Goal: Task Accomplishment & Management: Manage account settings

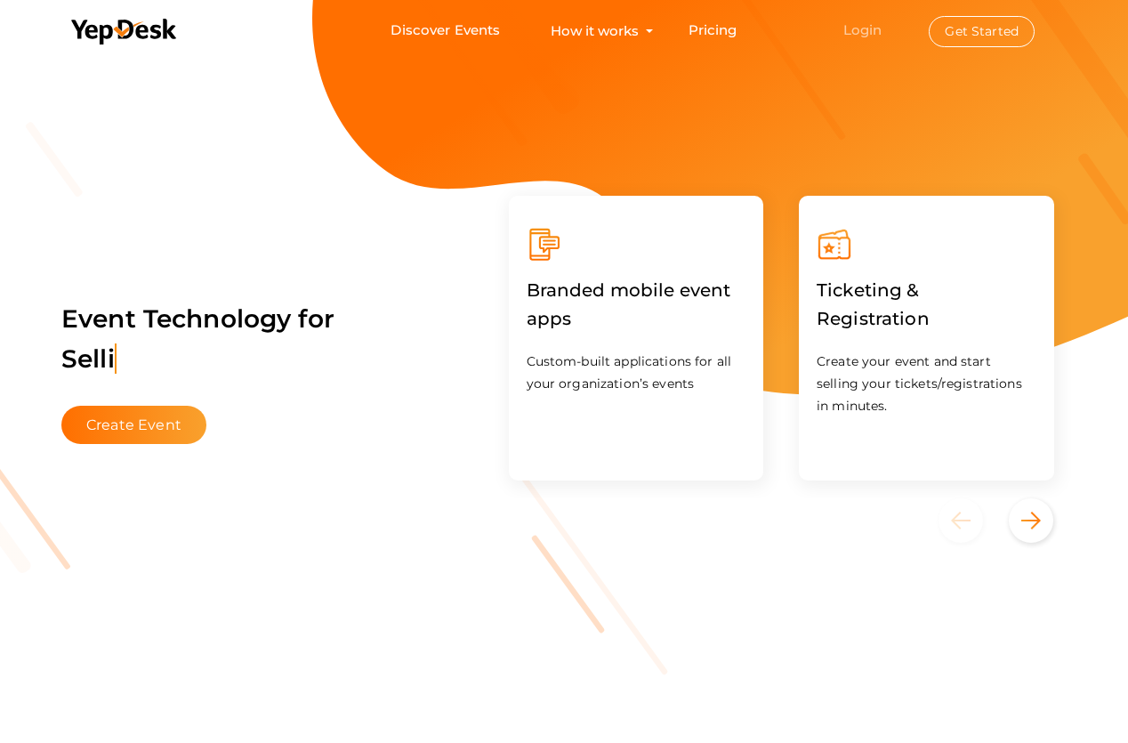
click at [872, 26] on link "Login" at bounding box center [862, 29] width 39 height 17
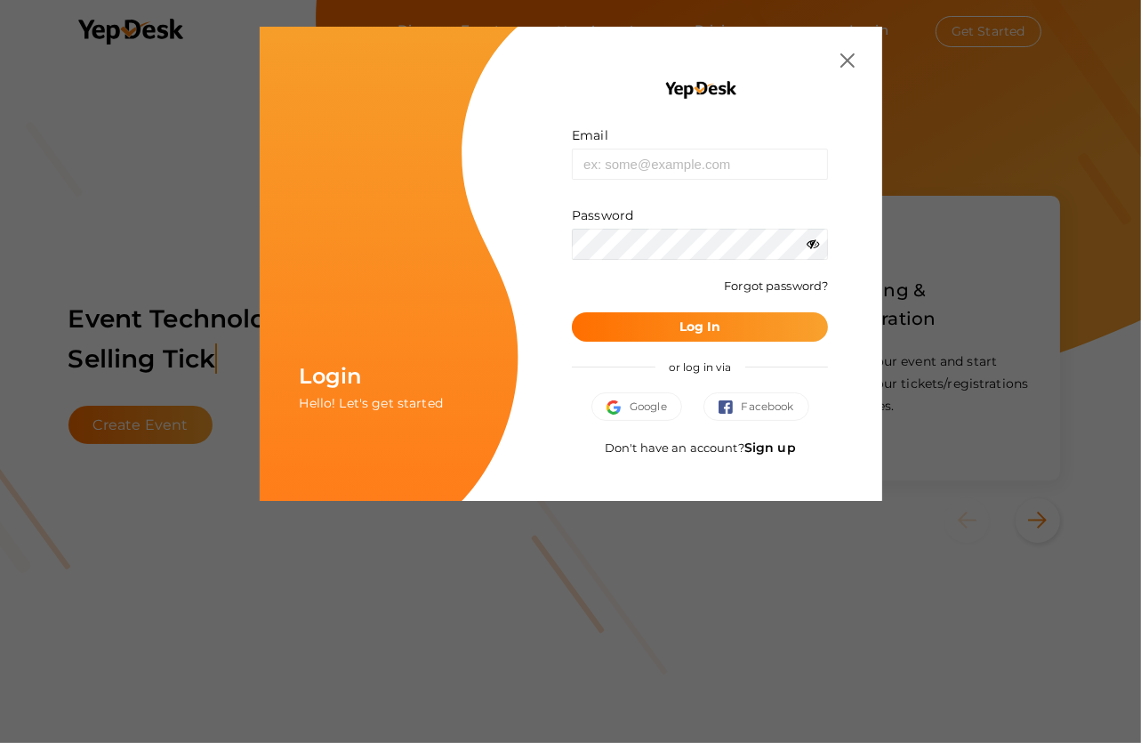
click at [769, 439] on link "Sign up" at bounding box center [770, 447] width 52 height 16
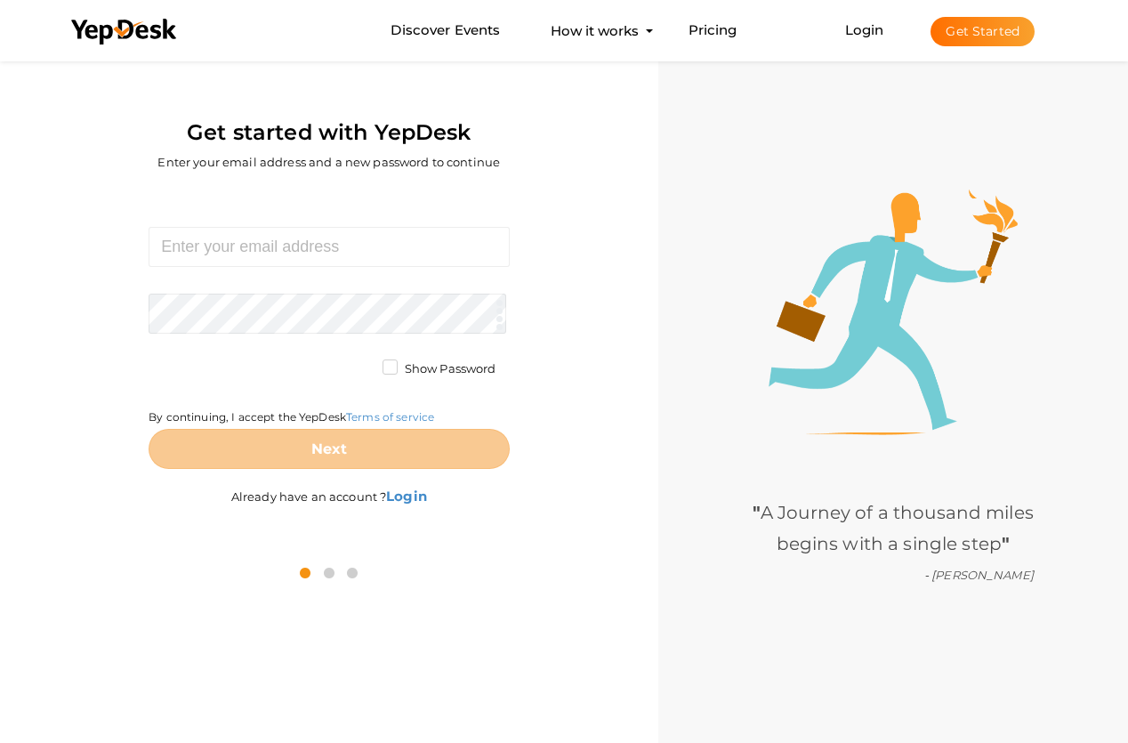
scroll to position [57, 0]
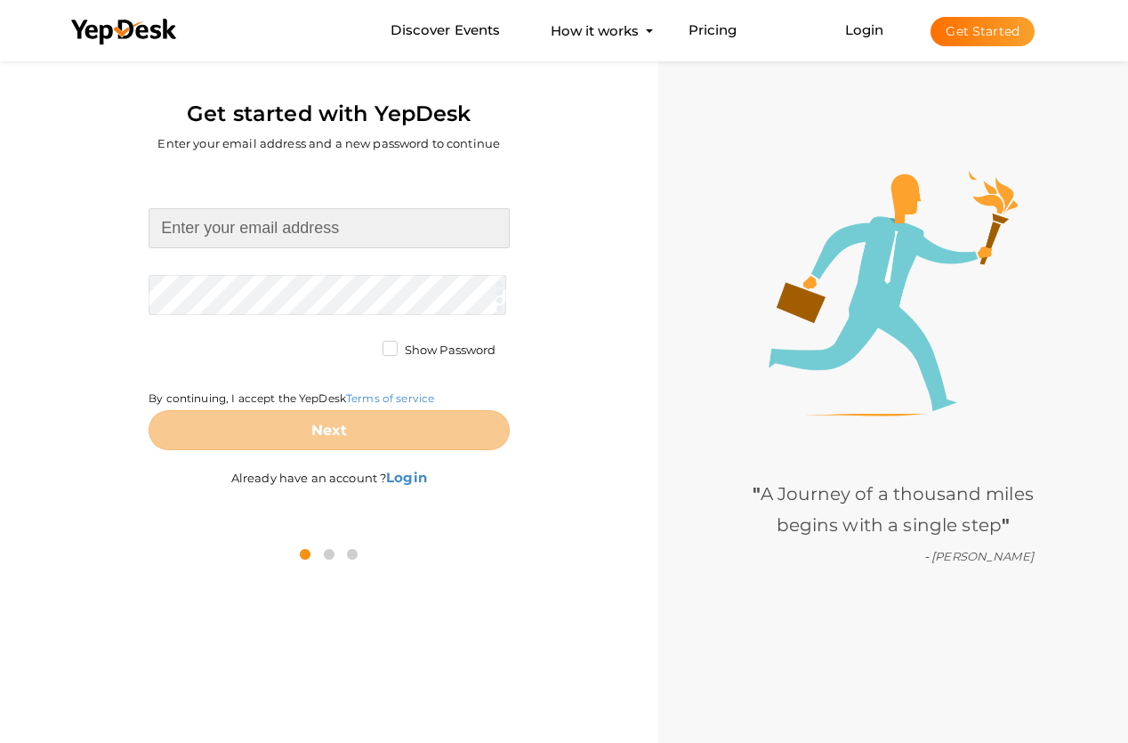
click at [242, 236] on input at bounding box center [329, 228] width 360 height 40
type input "coastalweddingsmagazinefl@proton.me"
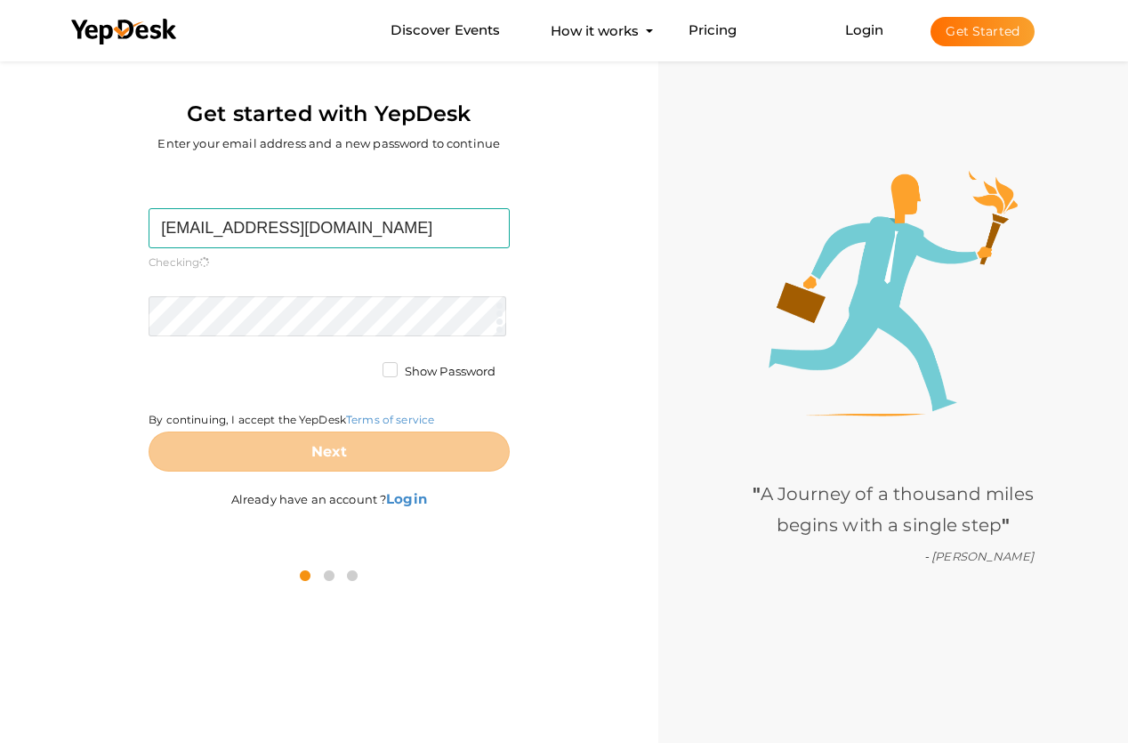
click at [271, 284] on form "coastalweddingsmagazinefl@proton.me Required. Invalid email. Checking You alrea…" at bounding box center [329, 339] width 360 height 263
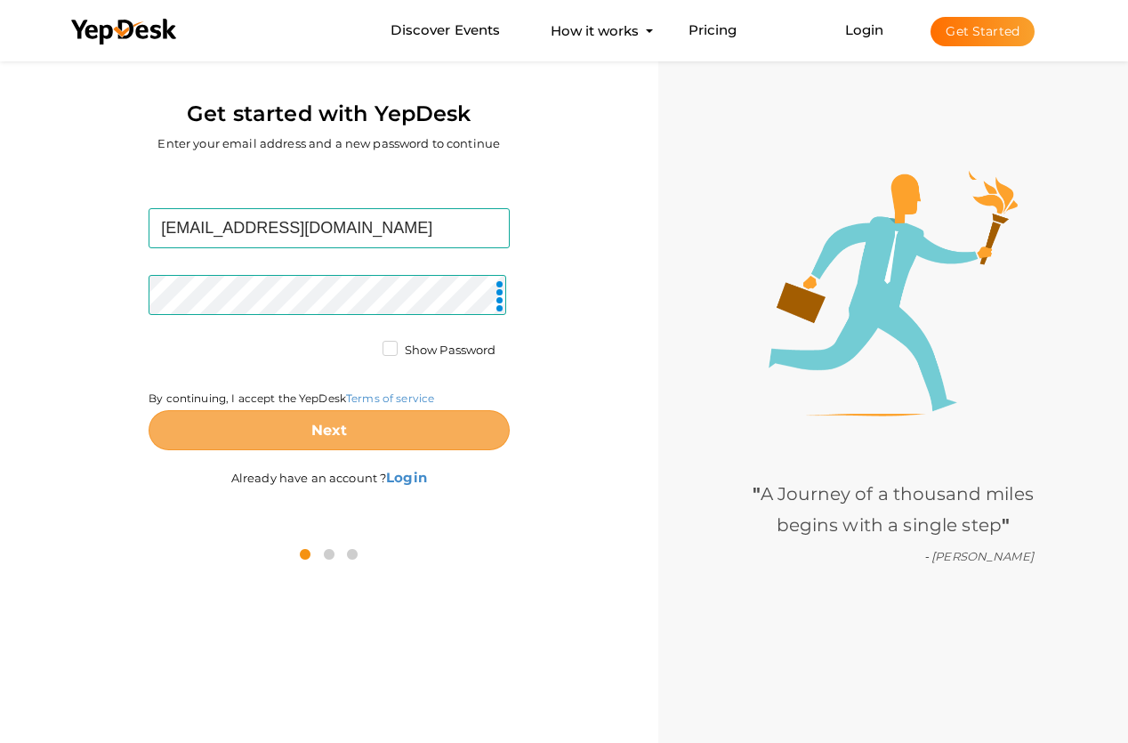
click at [357, 420] on button "Next" at bounding box center [329, 430] width 360 height 40
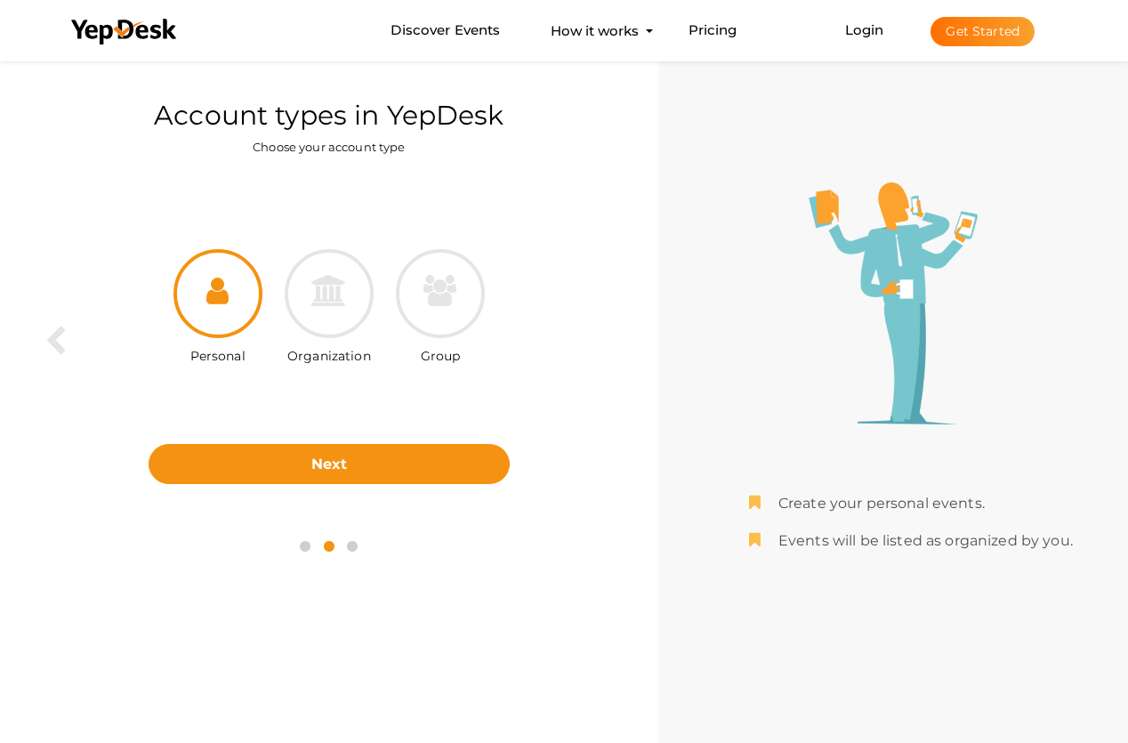
click at [221, 300] on icon at bounding box center [217, 290] width 22 height 31
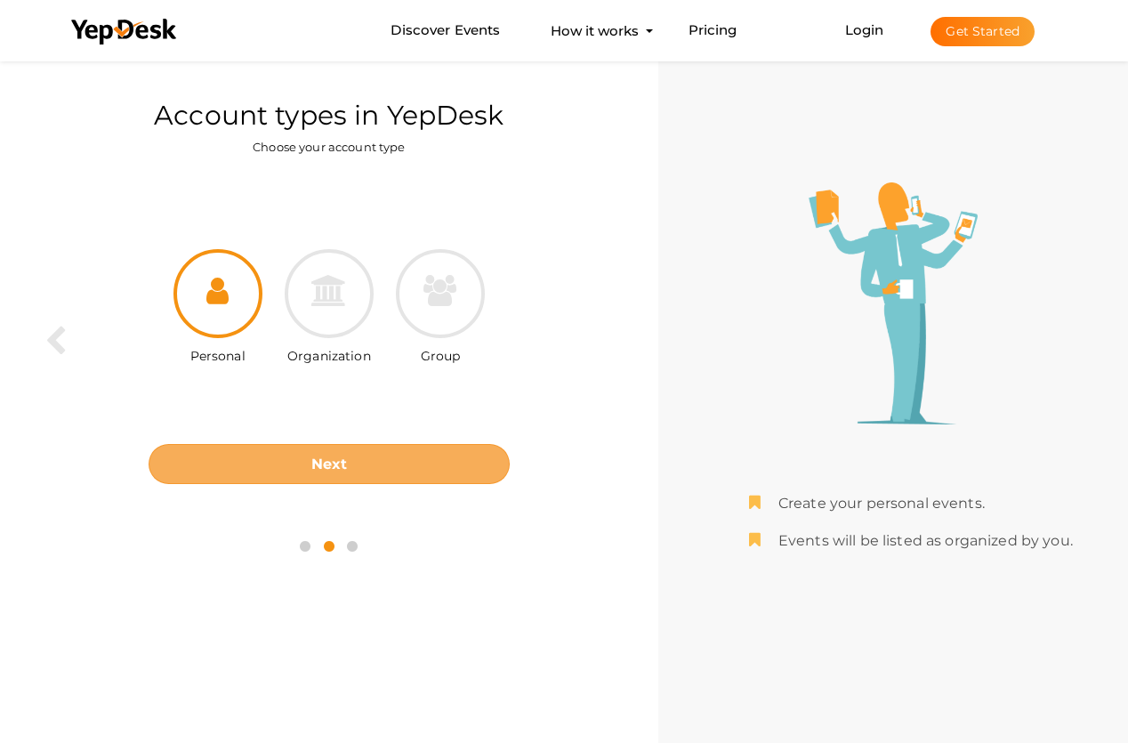
click at [327, 479] on button "Next" at bounding box center [329, 464] width 360 height 40
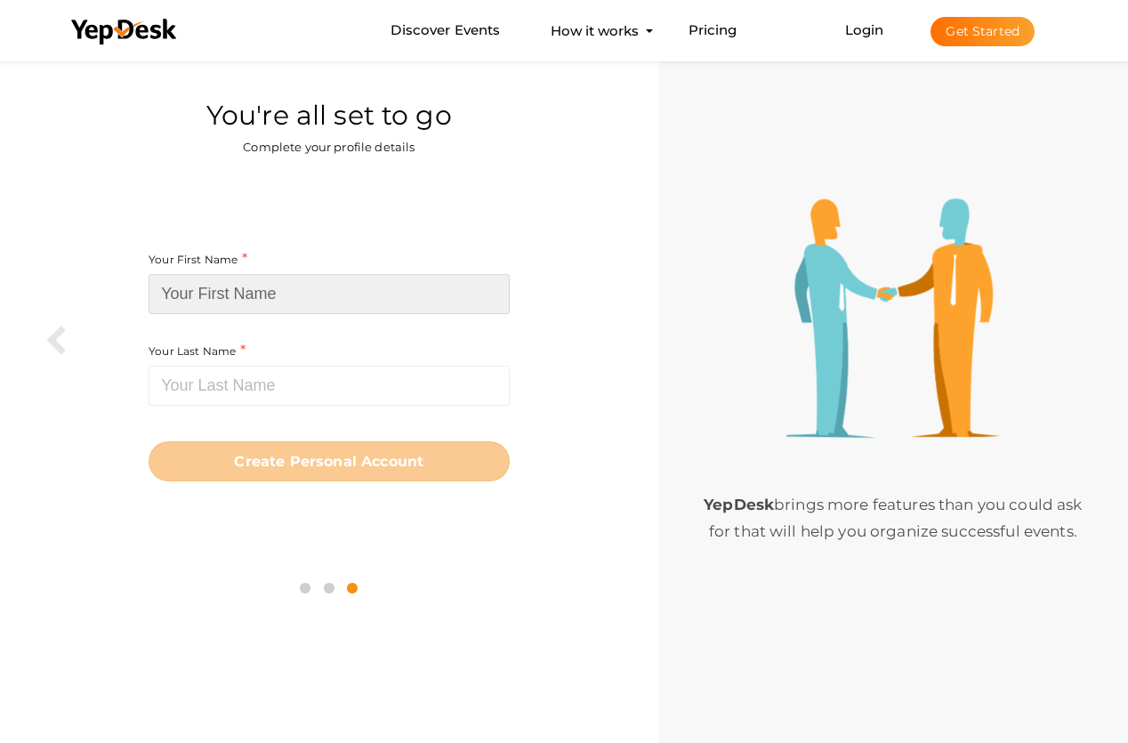
click at [304, 285] on input at bounding box center [329, 294] width 360 height 40
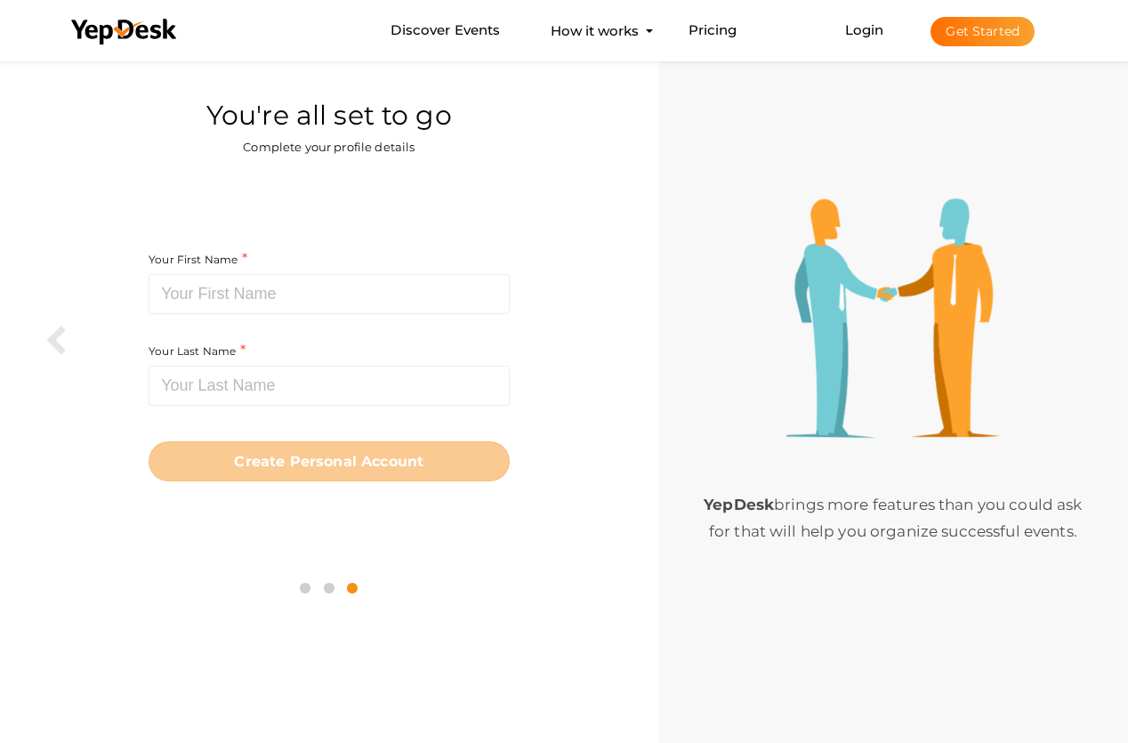
click at [214, 260] on label "Your First Name" at bounding box center [198, 259] width 99 height 20
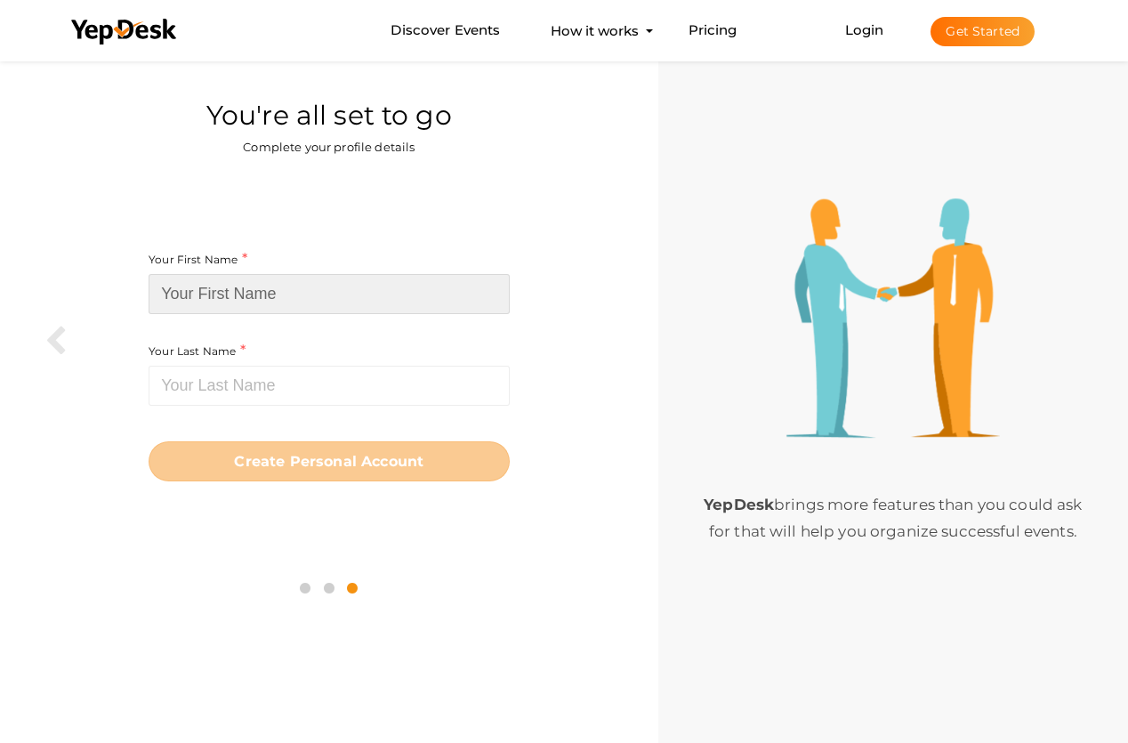
click at [213, 292] on input at bounding box center [329, 294] width 360 height 40
paste input "Coastal Weddings"
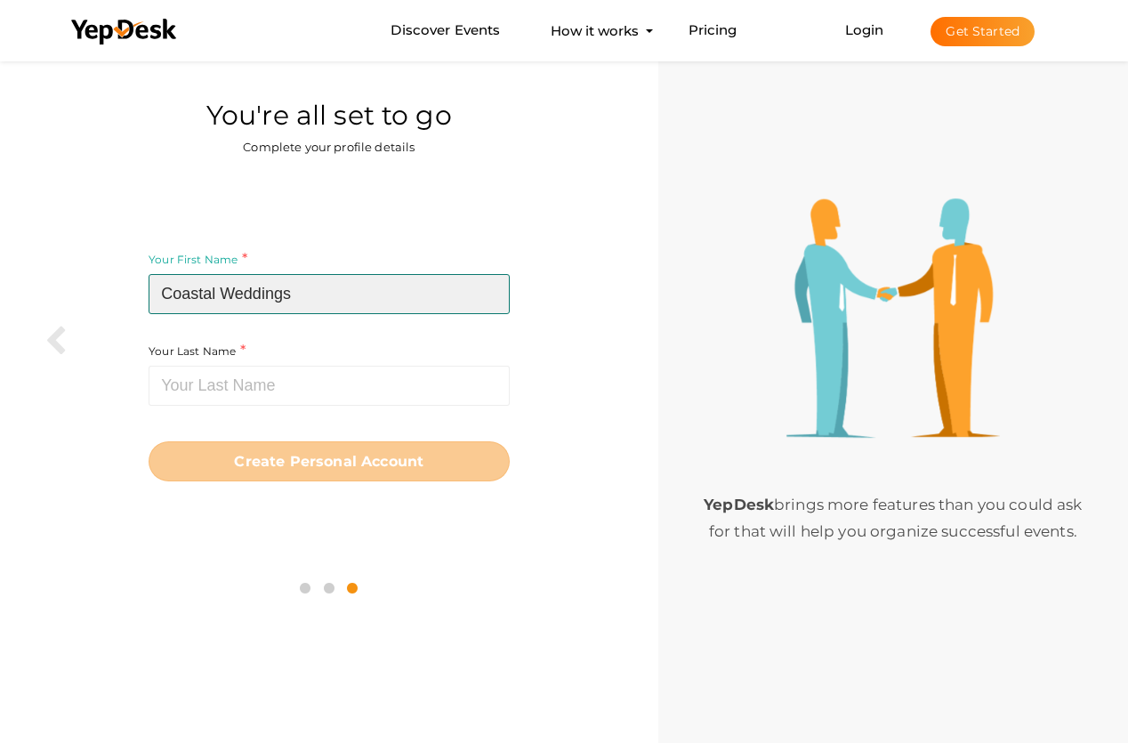
drag, startPoint x: 223, startPoint y: 289, endPoint x: 306, endPoint y: 286, distance: 82.7
click at [306, 286] on input "Coastal Weddings" at bounding box center [329, 294] width 360 height 40
type input "Coastal"
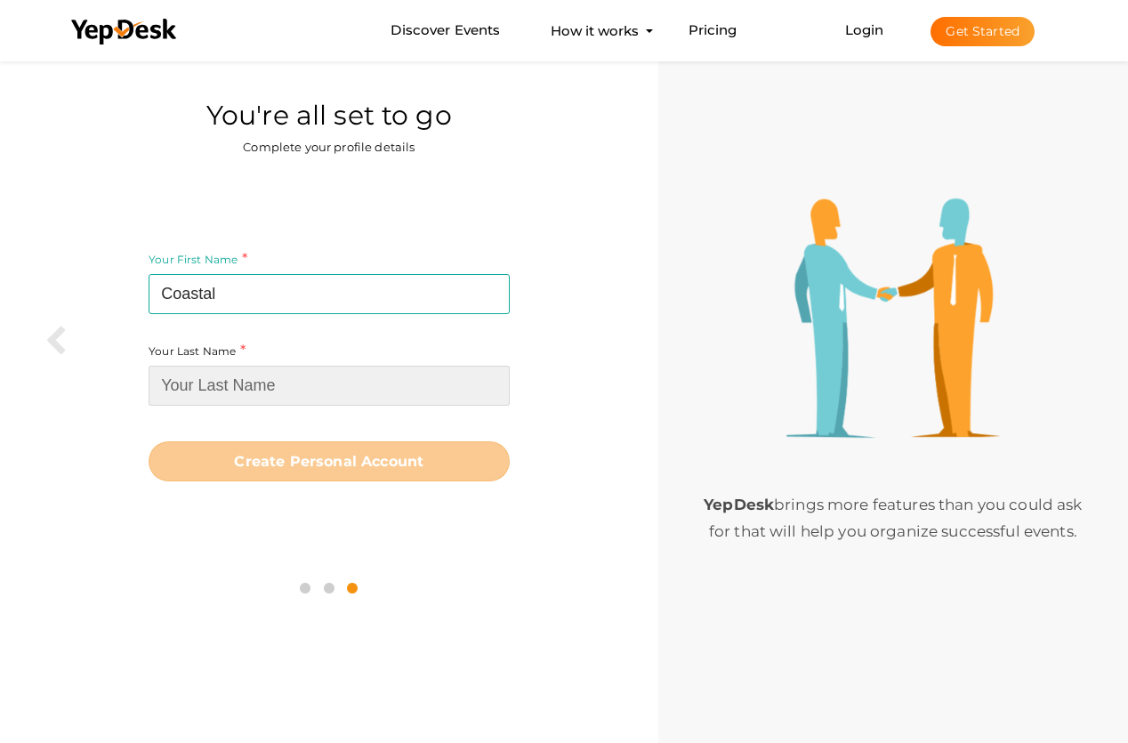
click at [238, 386] on input at bounding box center [329, 385] width 360 height 40
paste input "Weddings"
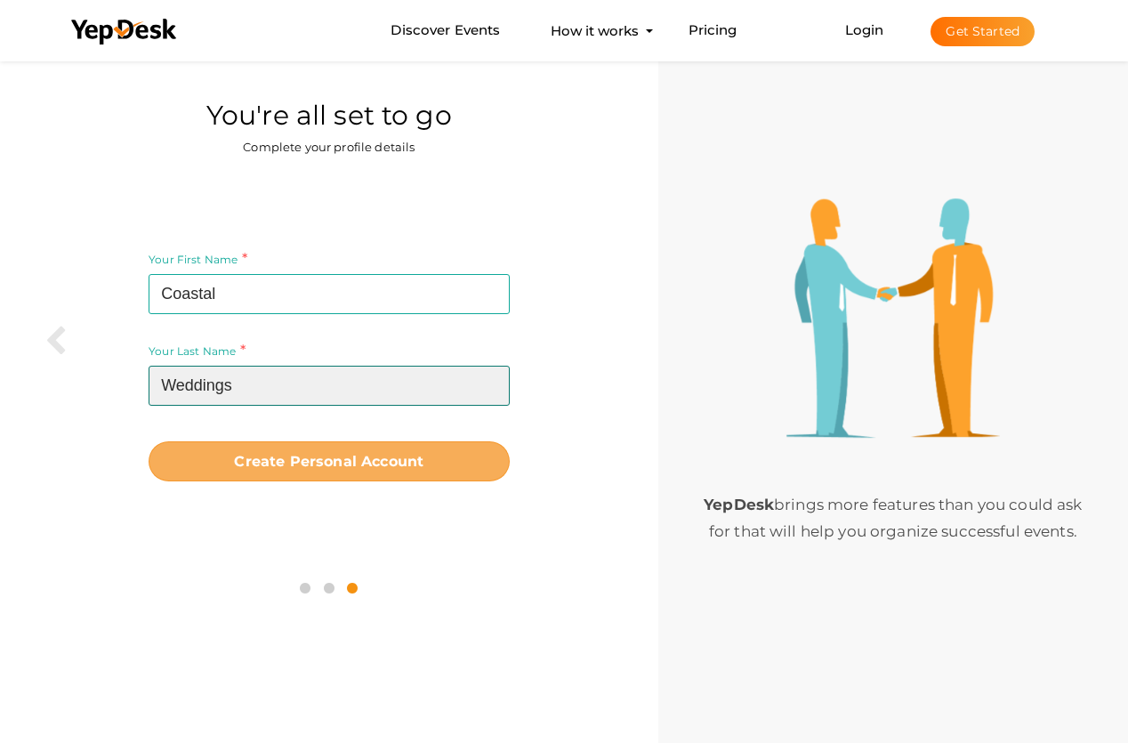
type input "Weddings"
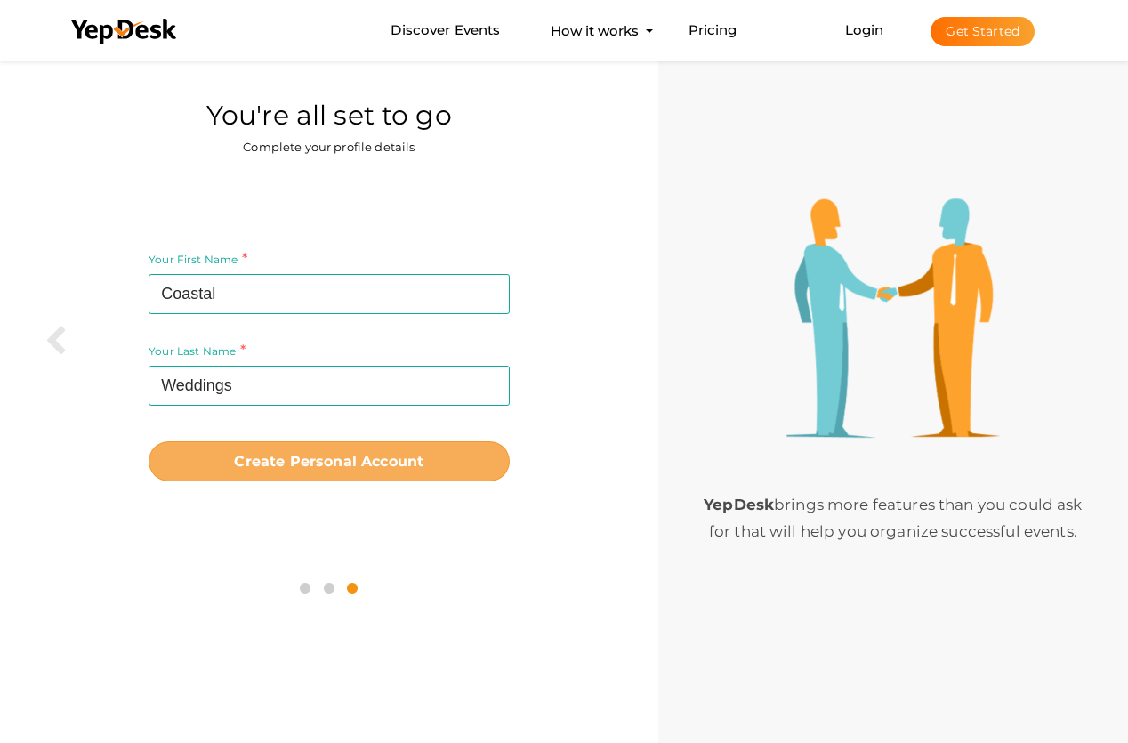
click at [341, 460] on b "Create Personal Account" at bounding box center [328, 461] width 189 height 17
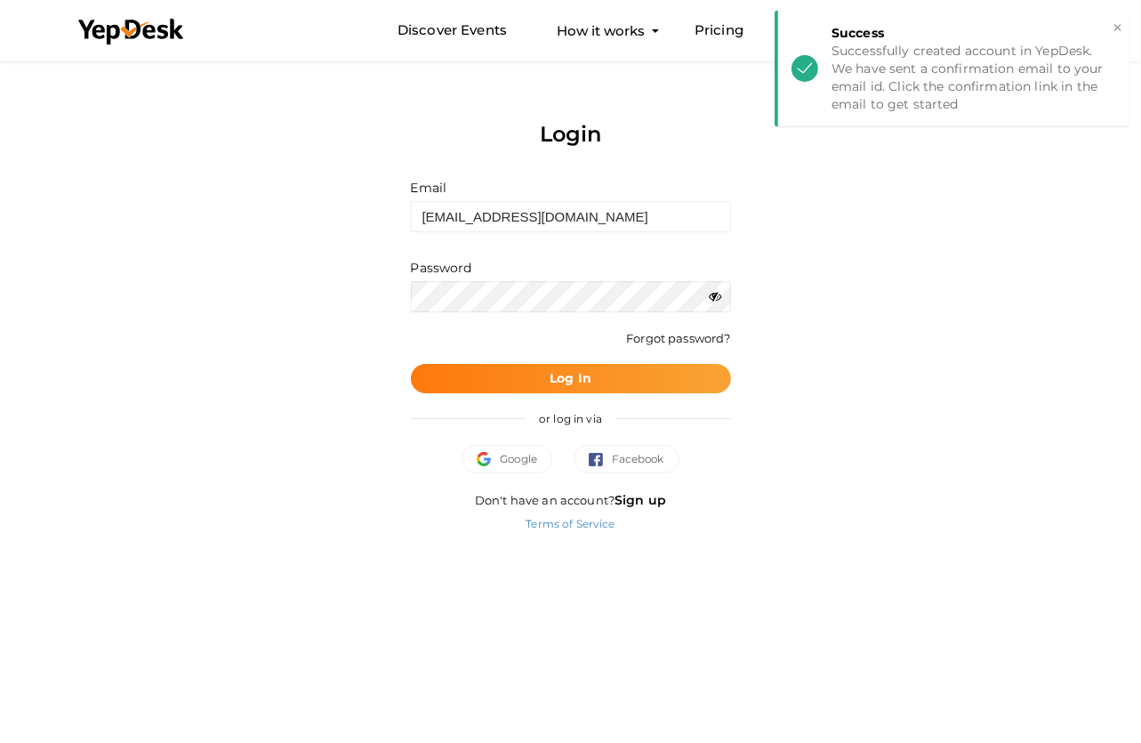
click at [571, 381] on b "Log In" at bounding box center [571, 378] width 42 height 16
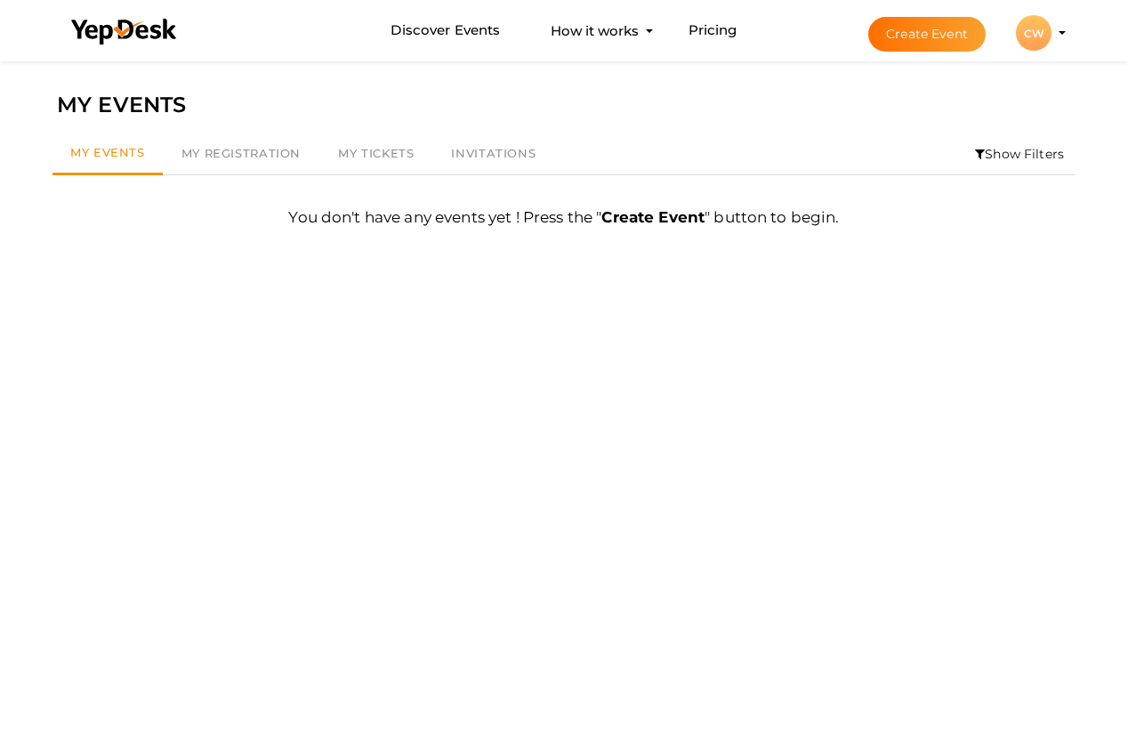
click at [1035, 26] on div "CW" at bounding box center [1034, 33] width 36 height 36
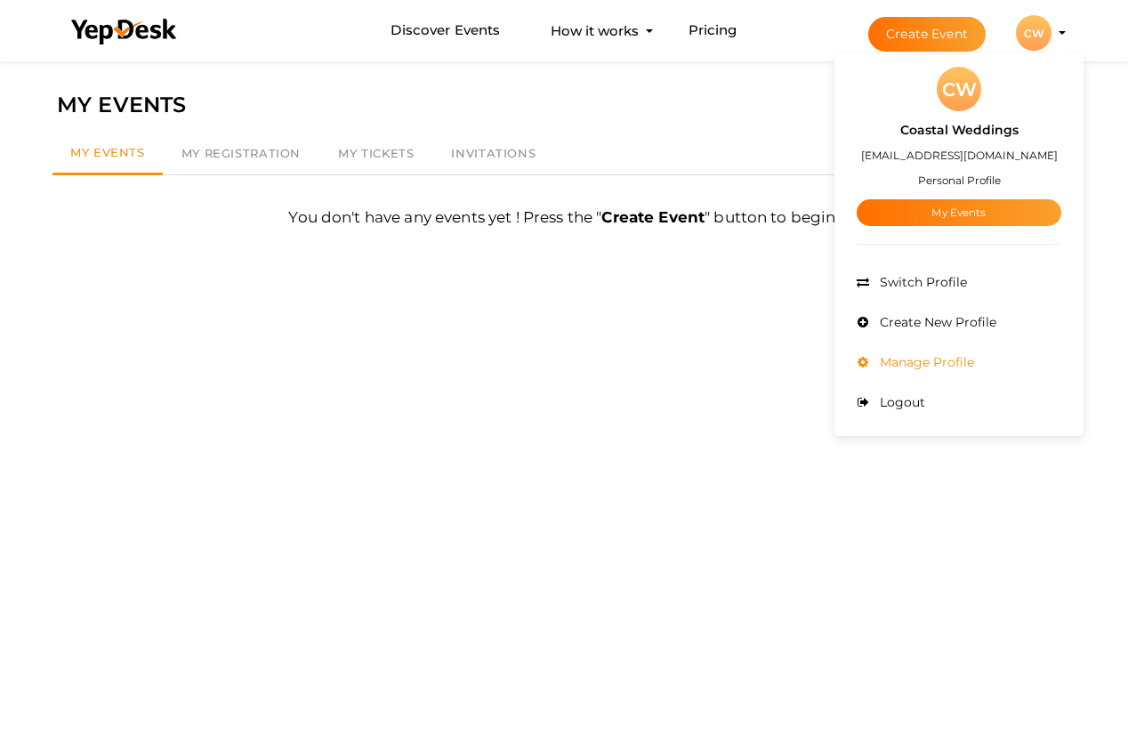
click at [920, 353] on li "Manage Profile" at bounding box center [958, 362] width 205 height 40
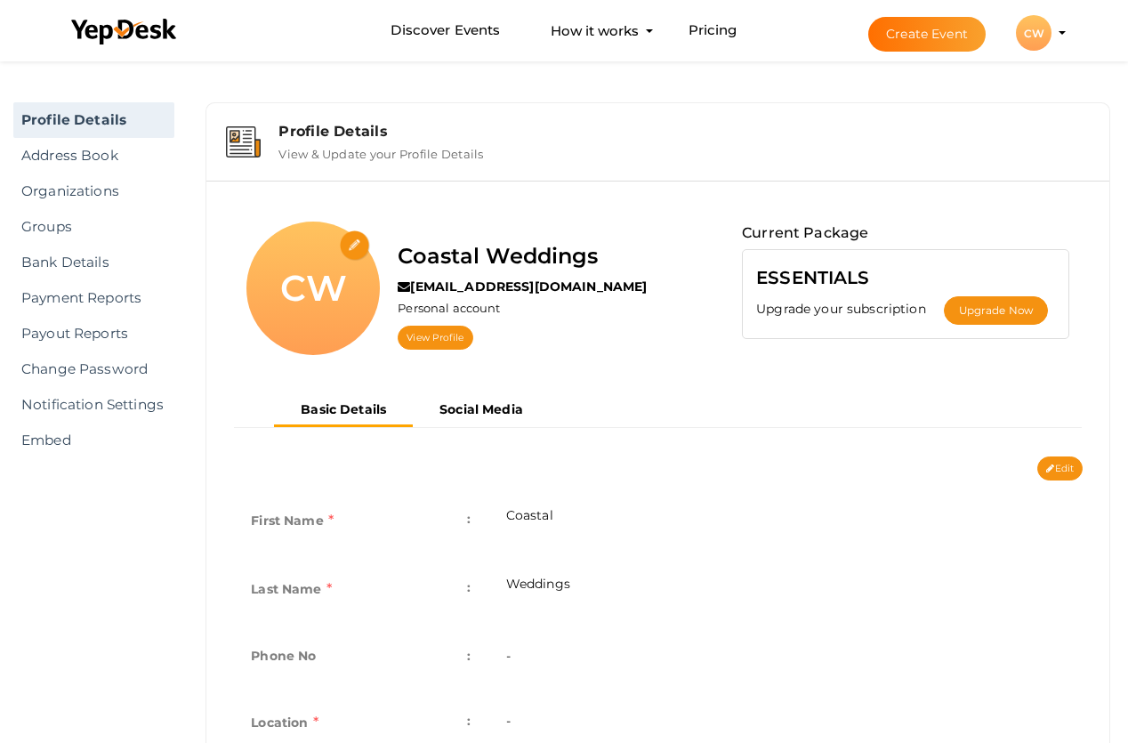
click at [362, 245] on input "file" at bounding box center [355, 245] width 31 height 31
click at [353, 243] on input "file" at bounding box center [355, 245] width 31 height 31
type input "C:\fakepath\coastal wedding logo.jpg"
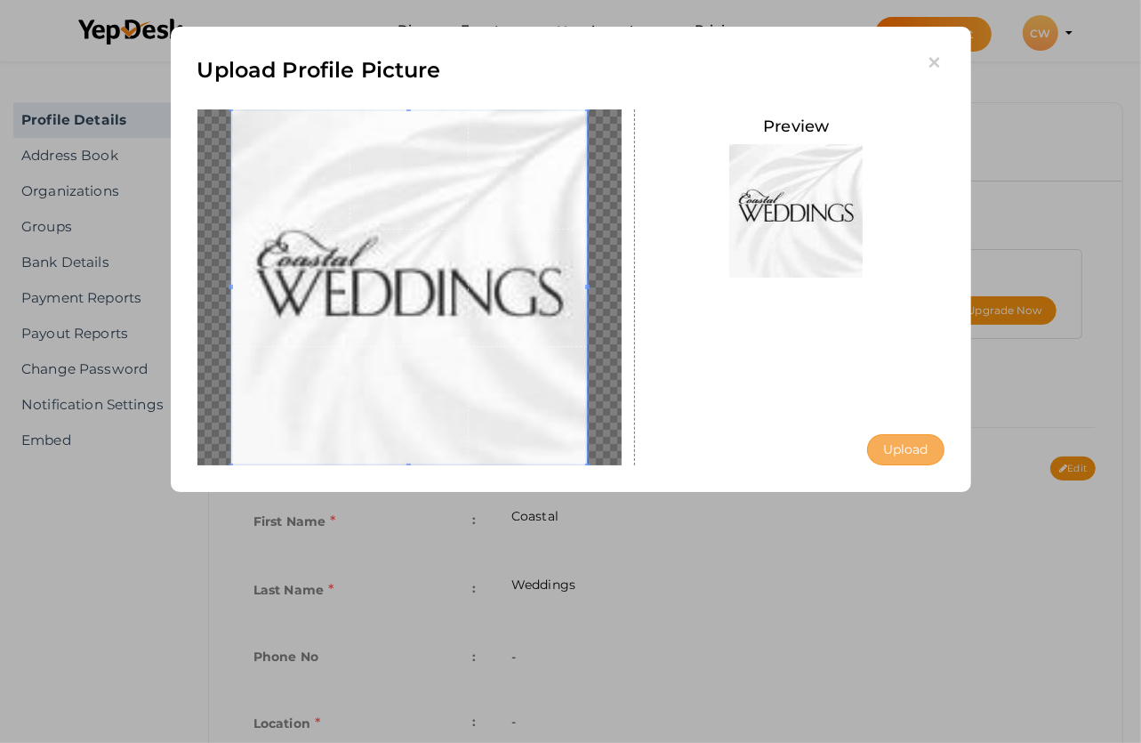
click at [909, 451] on button "Upload" at bounding box center [905, 449] width 77 height 31
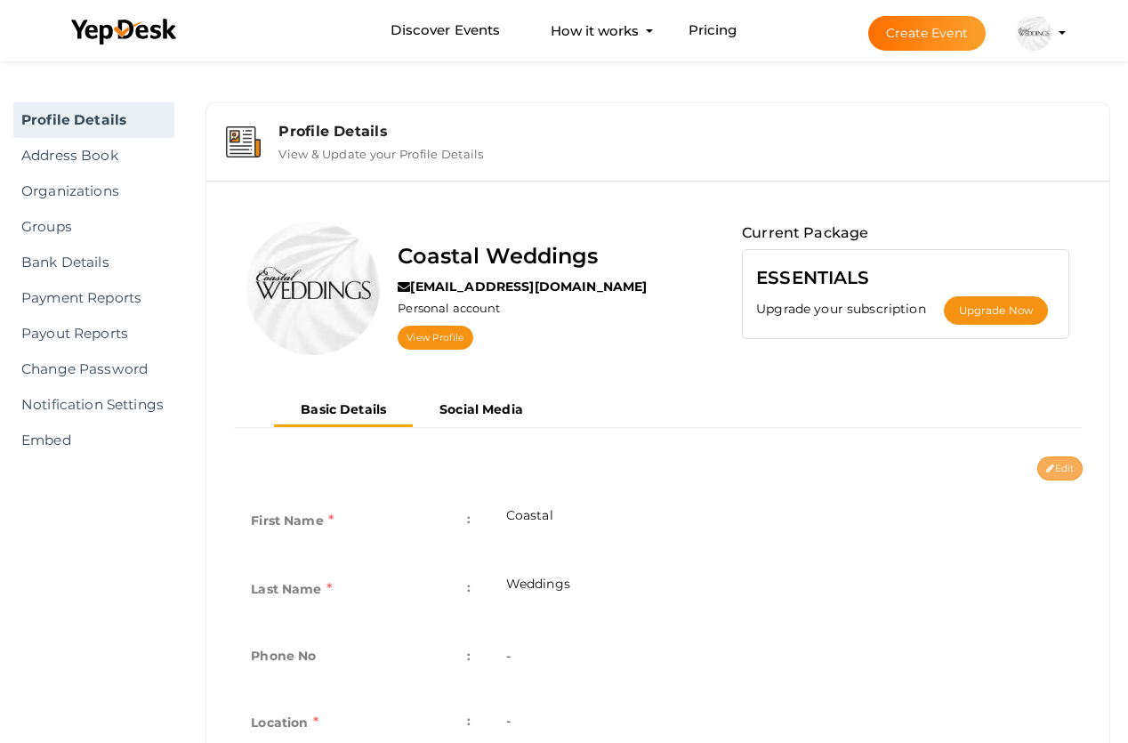
click at [1063, 463] on button "Edit" at bounding box center [1059, 468] width 45 height 24
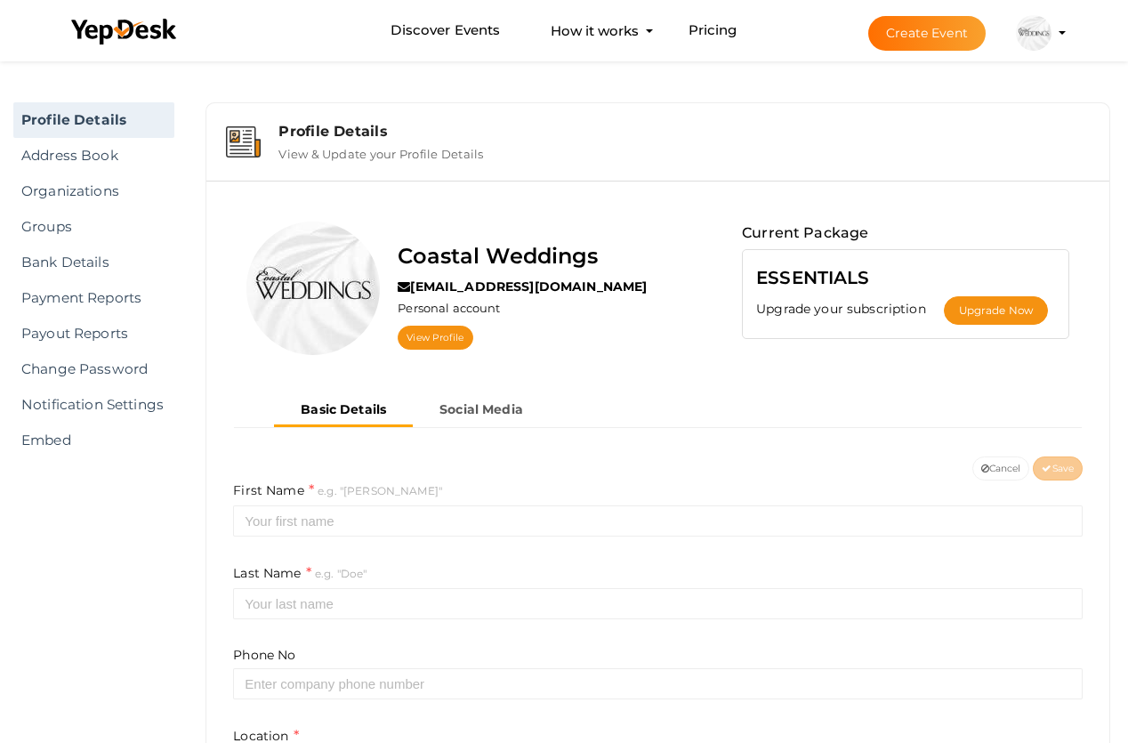
type input "Coastal"
type input "Weddings"
type input "coastal-weddings"
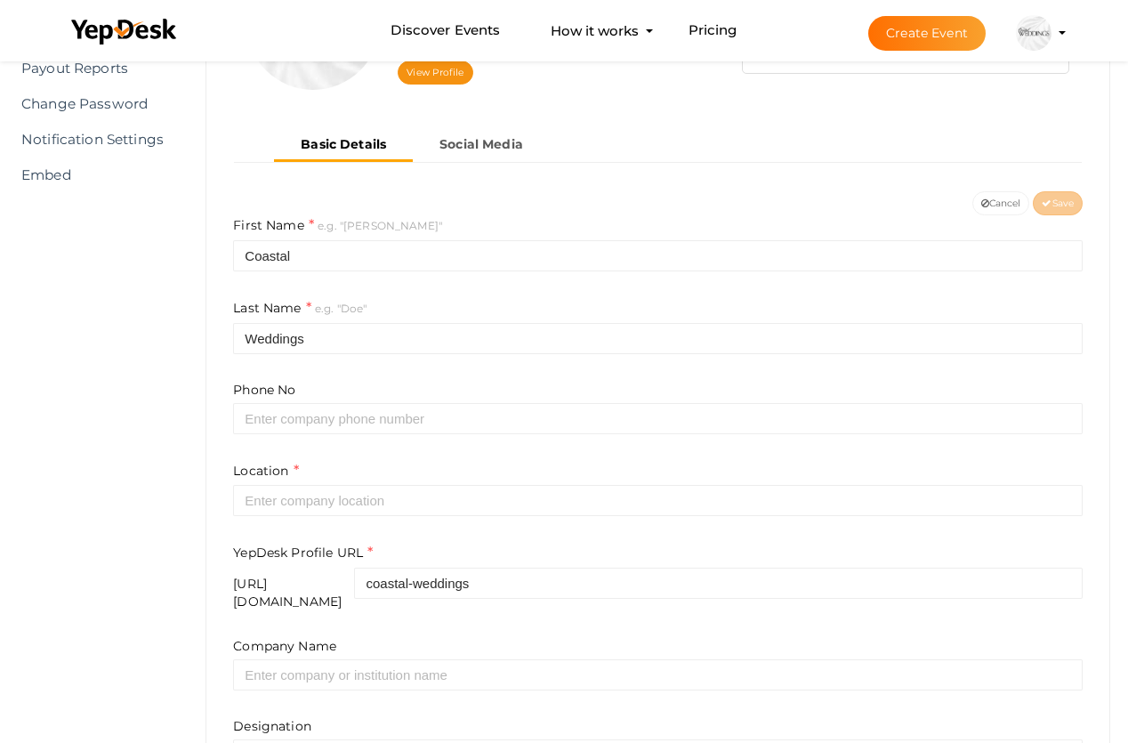
scroll to position [267, 0]
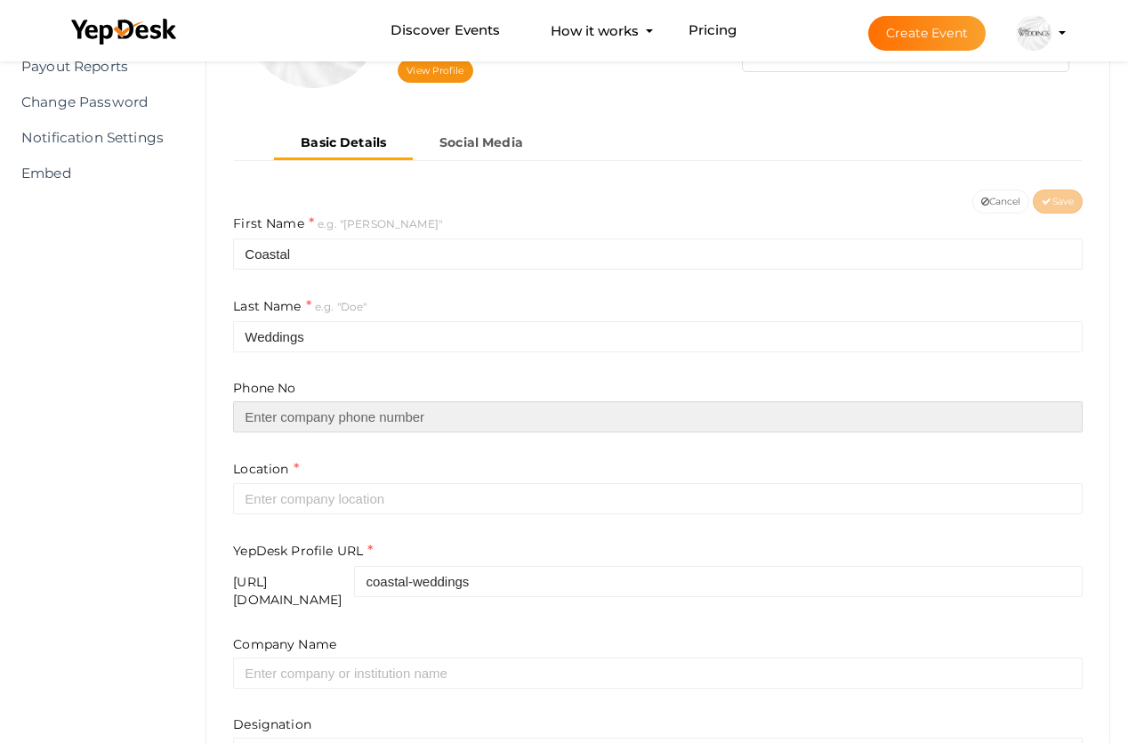
click at [302, 425] on input "text" at bounding box center [657, 416] width 849 height 31
type input "8504758296"
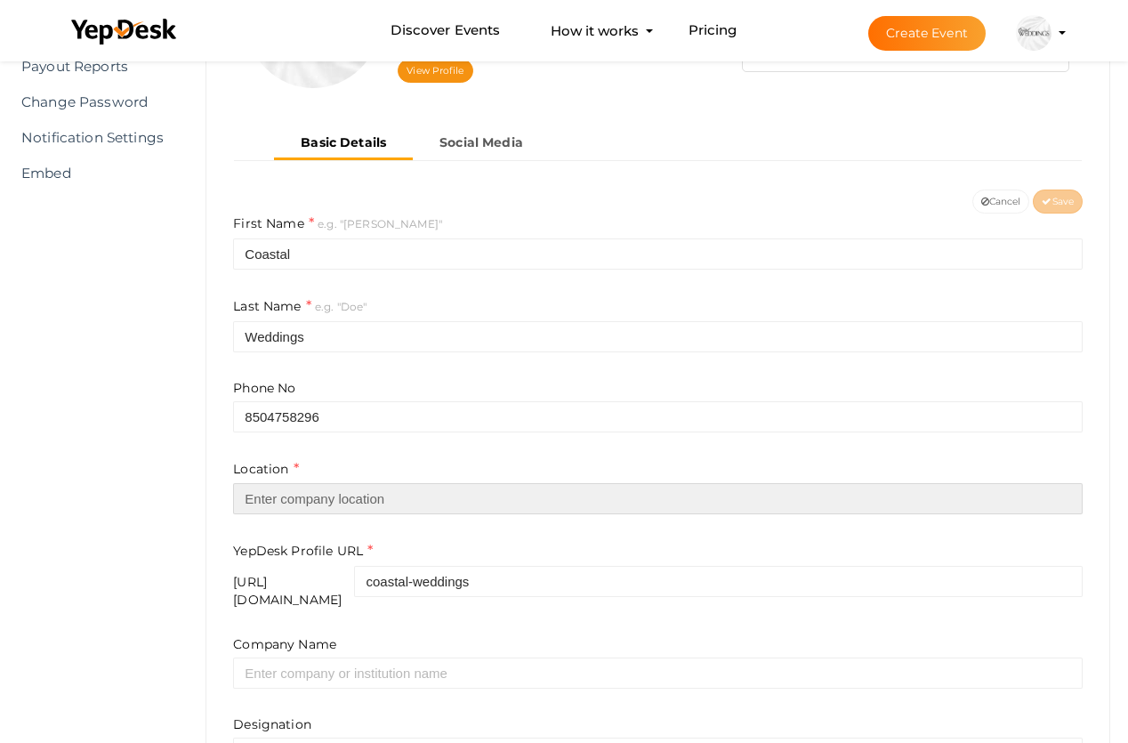
type input "[GEOGRAPHIC_DATA]"
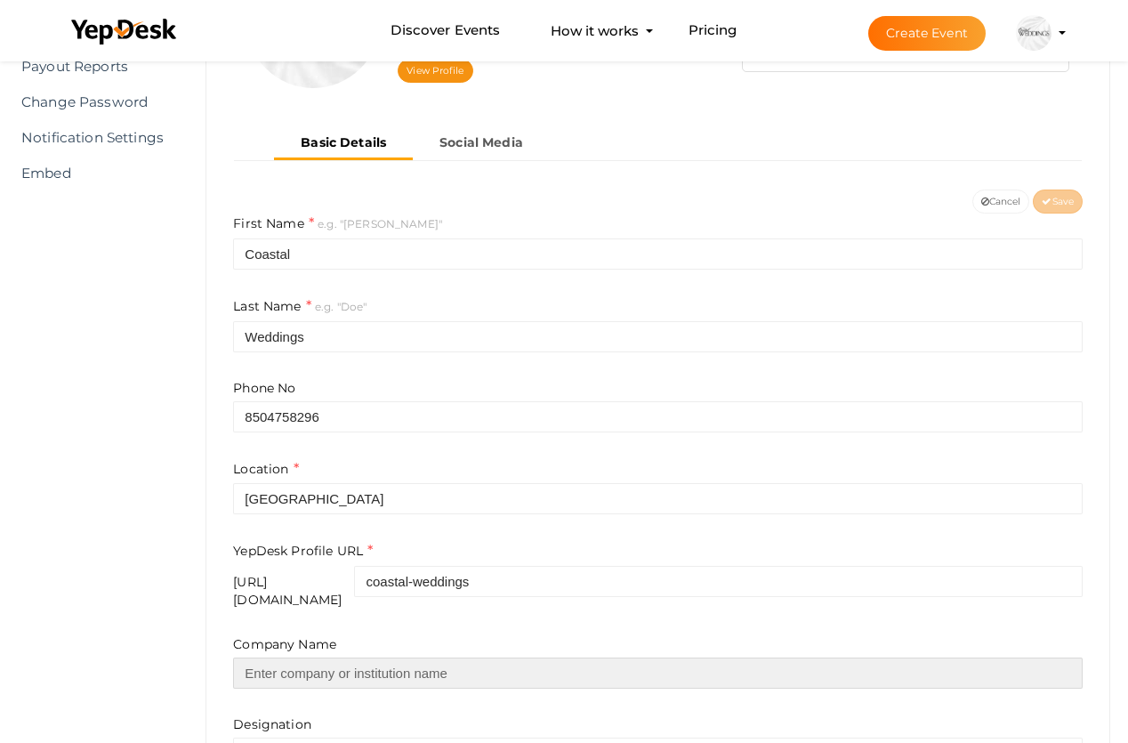
type input "Coastal Weddings"
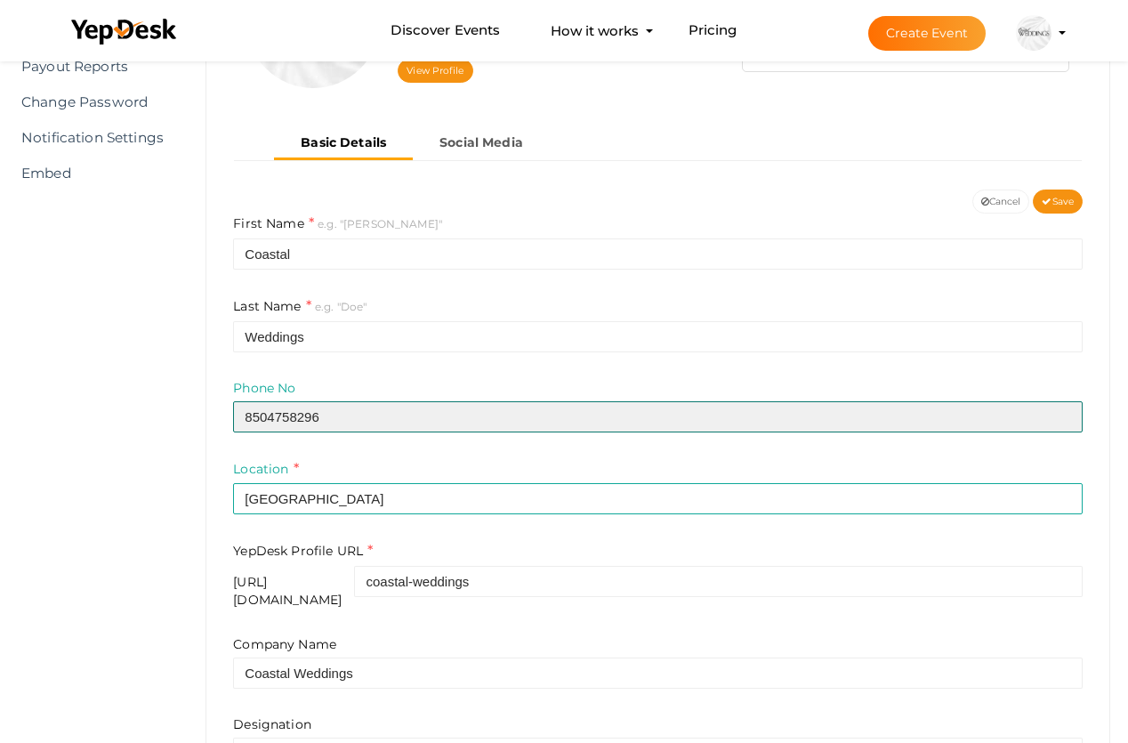
scroll to position [481, 0]
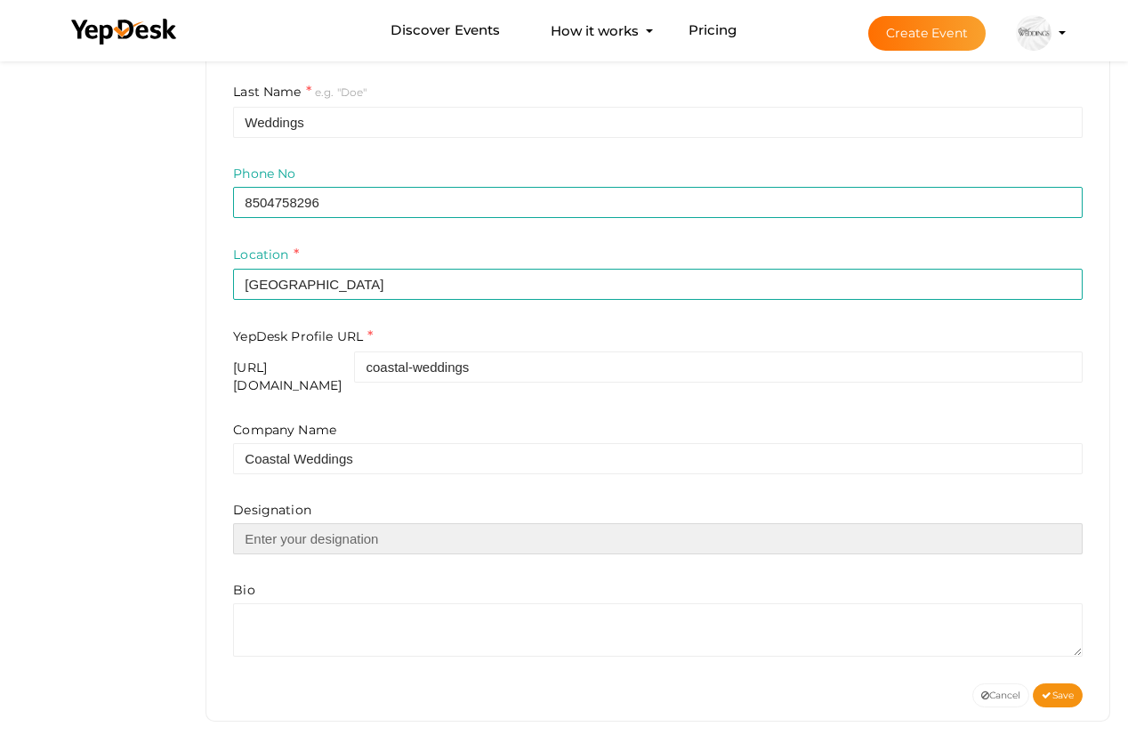
click at [301, 528] on input "text" at bounding box center [657, 538] width 849 height 31
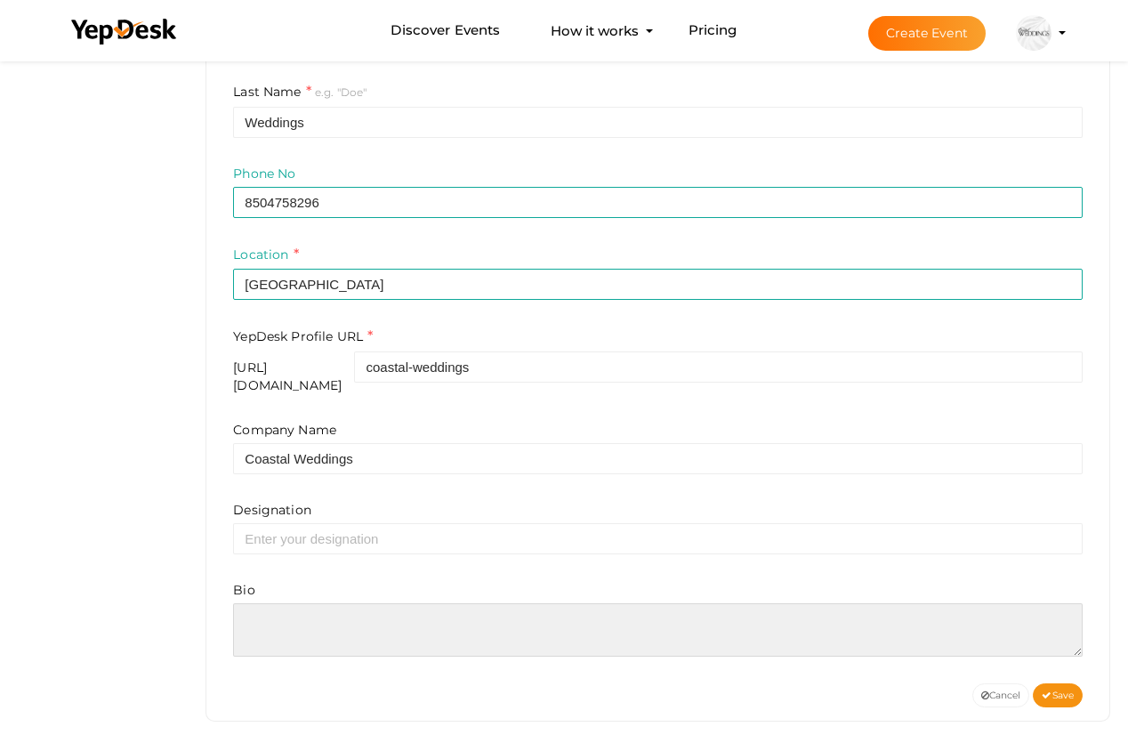
click at [270, 603] on textarea at bounding box center [657, 629] width 849 height 53
click at [264, 607] on textarea at bounding box center [657, 629] width 849 height 53
click at [256, 603] on textarea at bounding box center [657, 629] width 849 height 53
paste textarea "Based on our team’s unique experiences in event planning and marketing, we faci…"
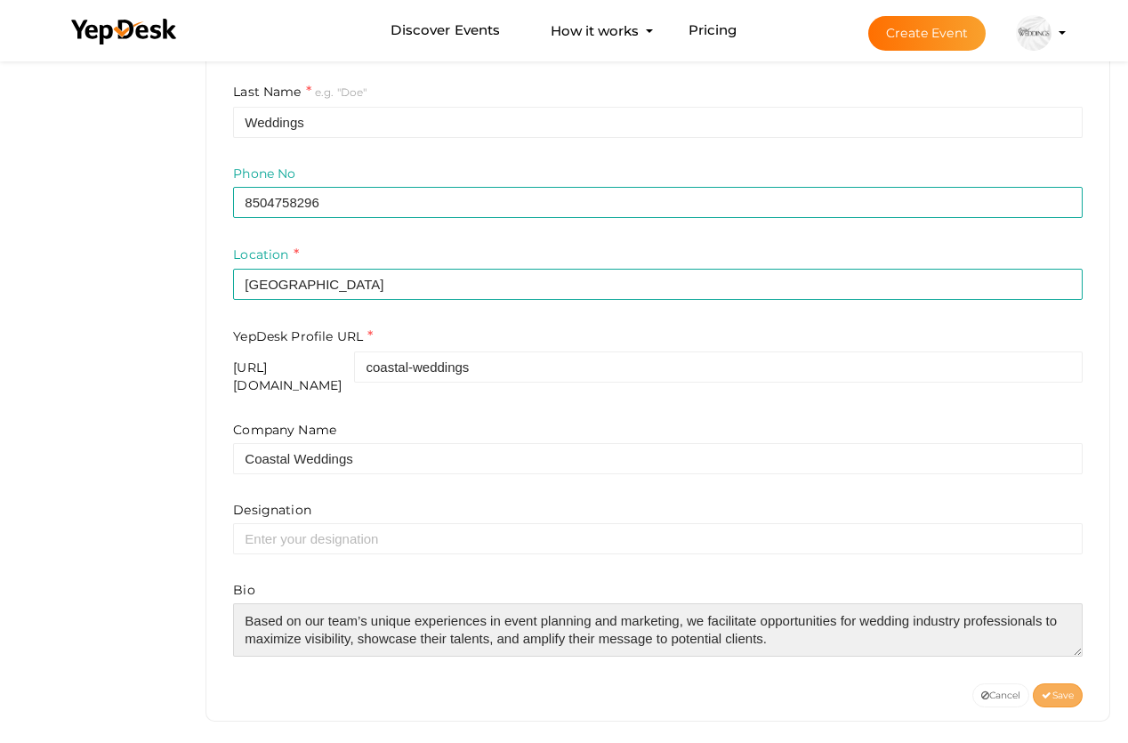
type textarea "Based on our team’s unique experiences in event planning and marketing, we faci…"
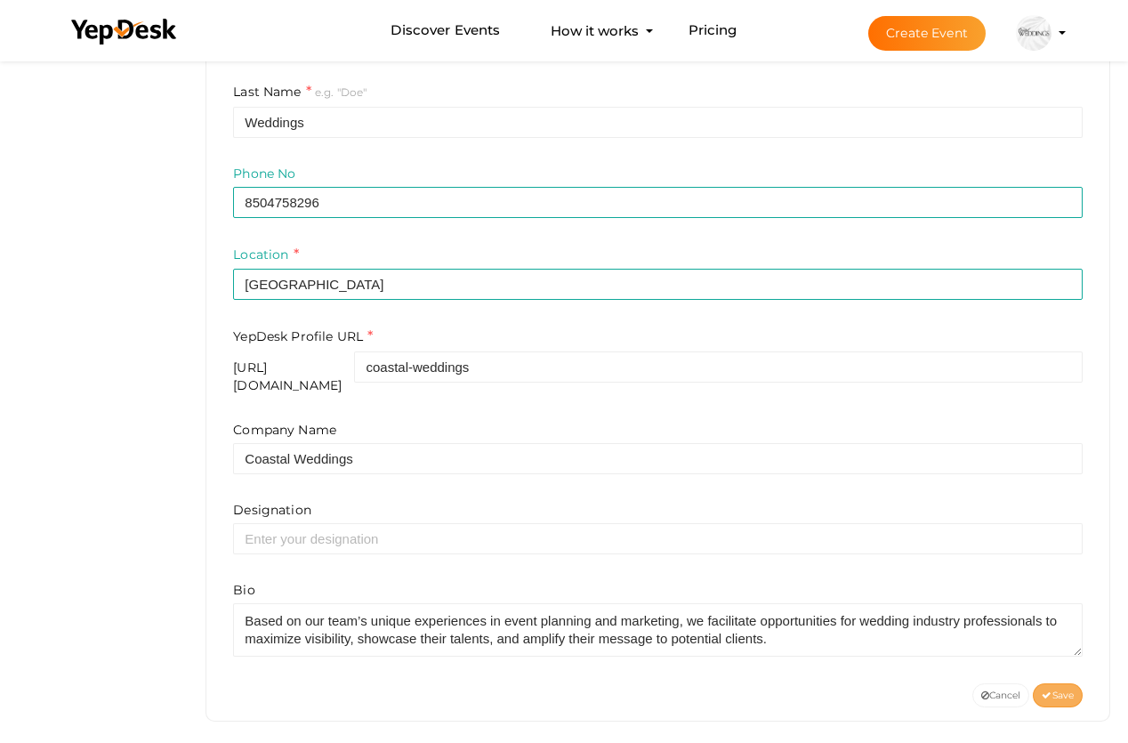
click at [1066, 689] on span "Save" at bounding box center [1057, 695] width 32 height 12
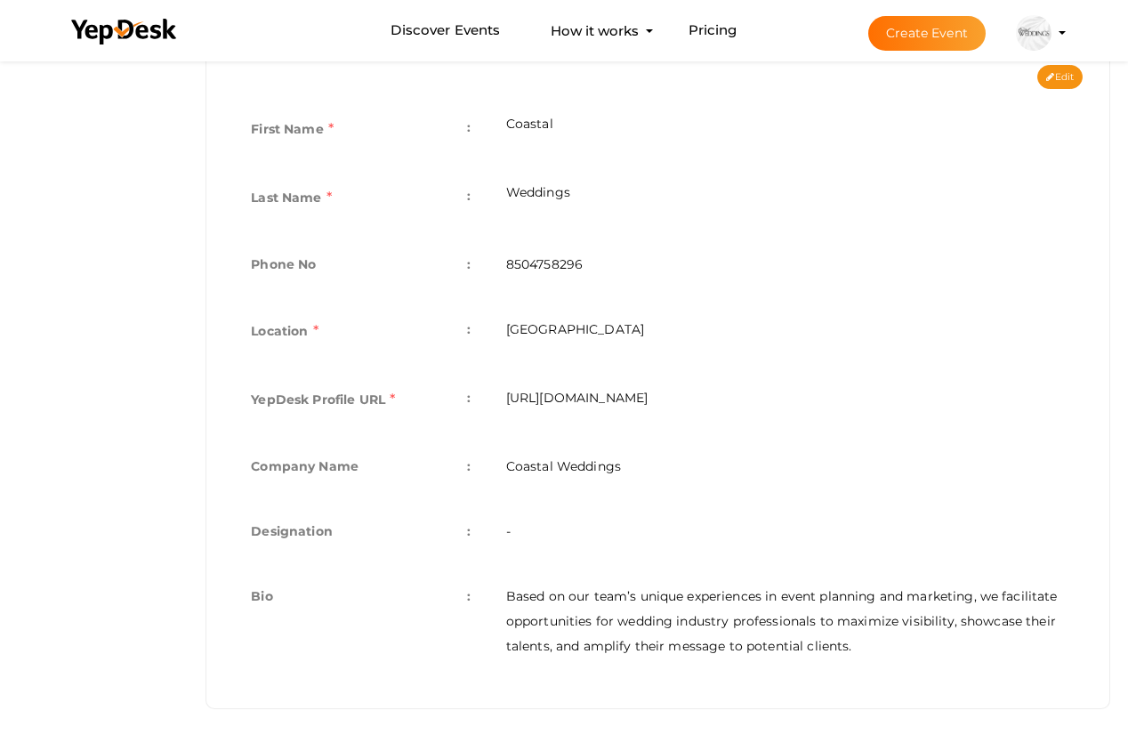
scroll to position [0, 0]
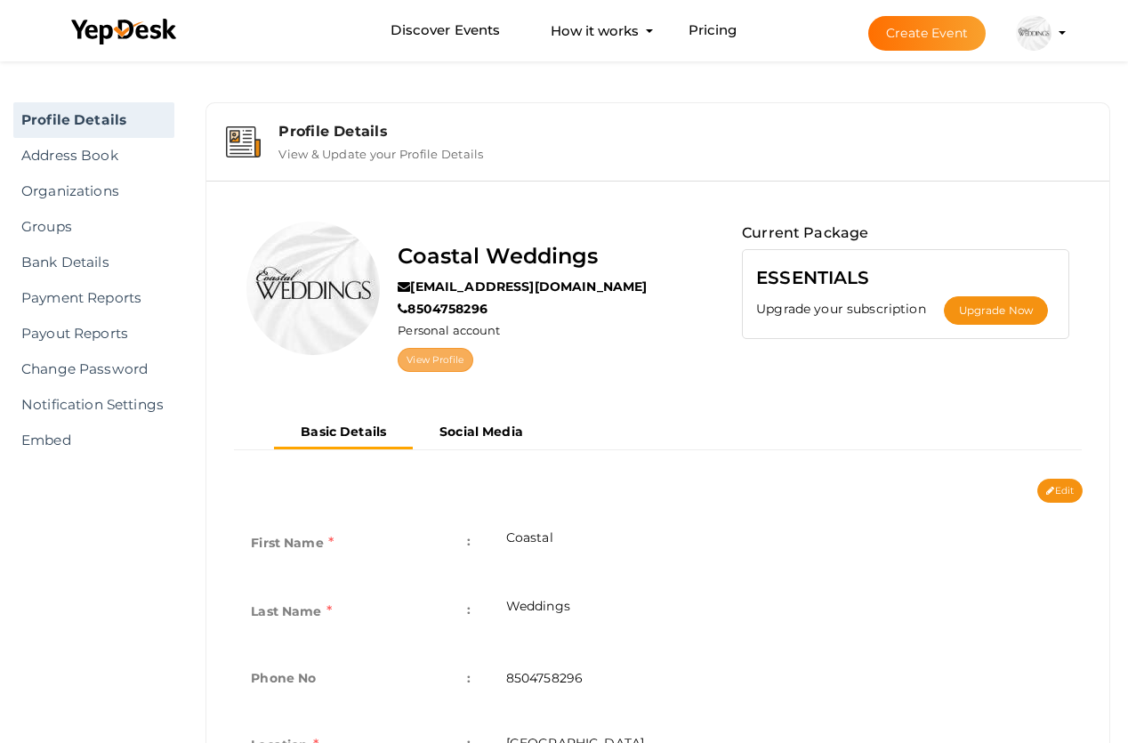
click at [433, 357] on link "View Profile" at bounding box center [435, 360] width 75 height 24
